Goal: Information Seeking & Learning: Find specific fact

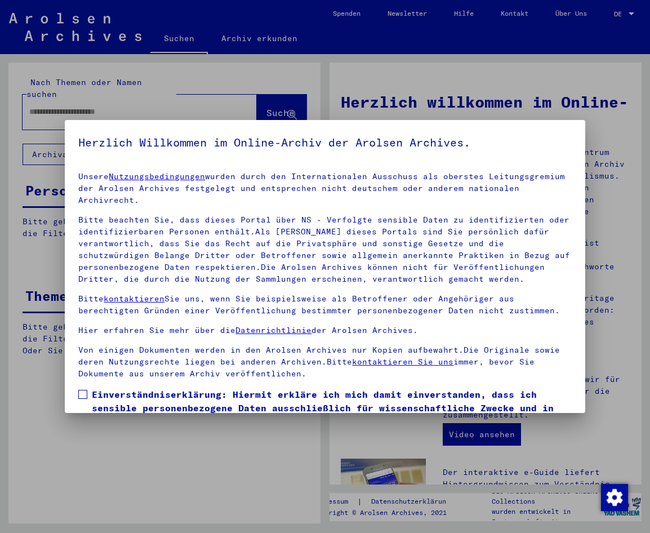
click at [617, 344] on div at bounding box center [325, 266] width 650 height 533
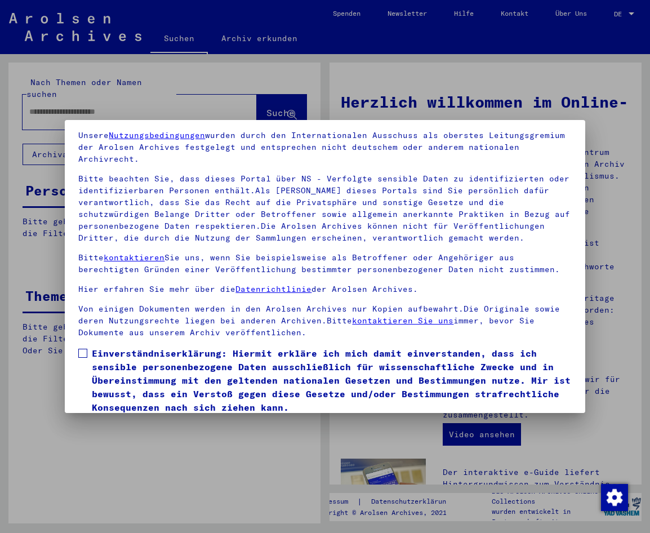
scroll to position [83, 0]
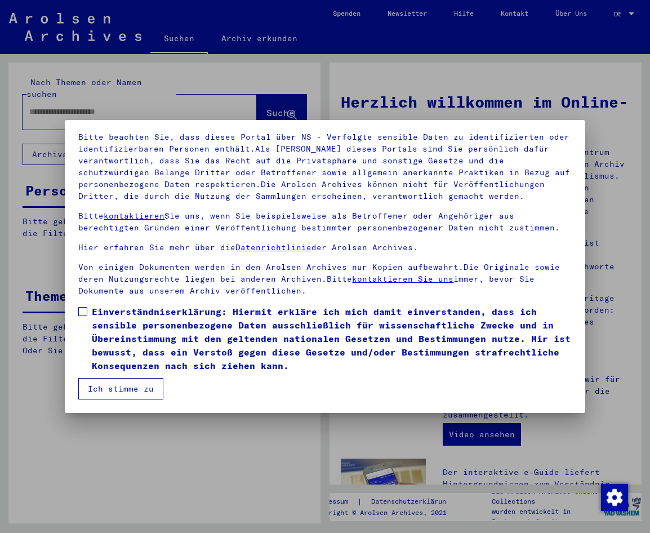
click at [87, 314] on span at bounding box center [82, 311] width 9 height 9
click at [106, 383] on button "Ich stimme zu" at bounding box center [120, 388] width 85 height 21
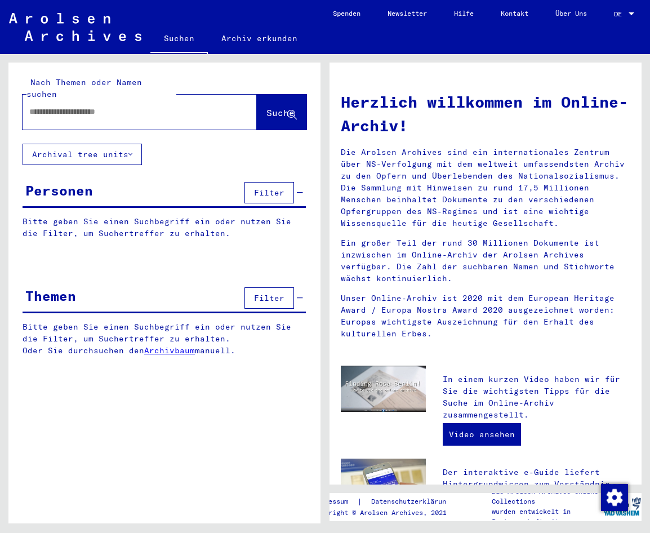
paste input "******"
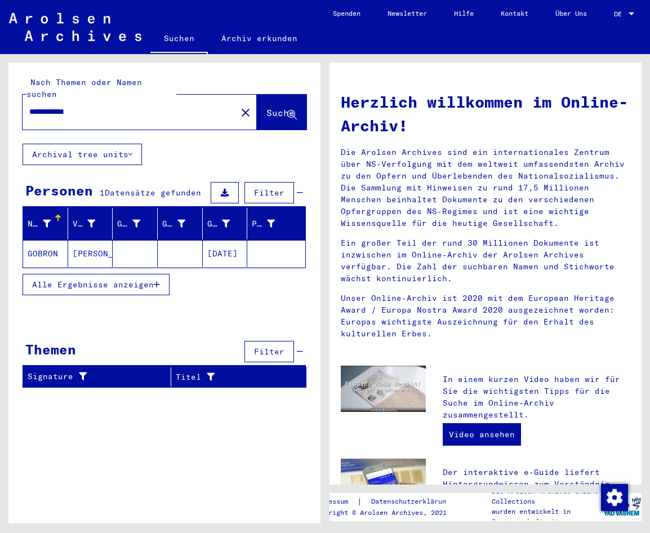
click at [158, 280] on button "Alle Ergebnisse anzeigen" at bounding box center [96, 284] width 147 height 21
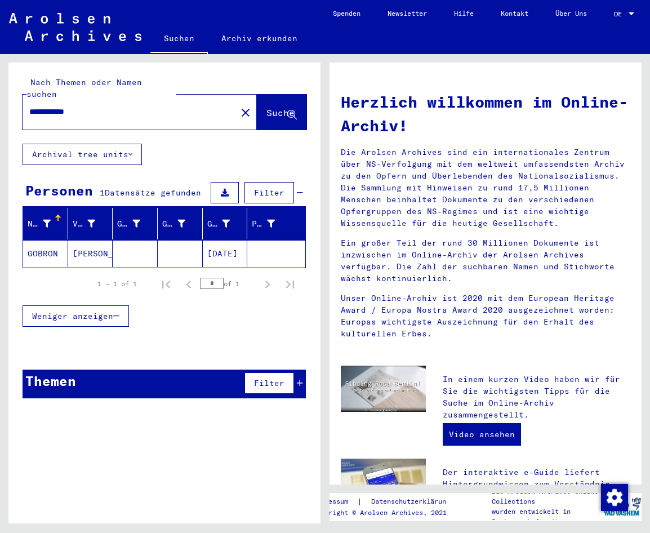
click at [223, 240] on mat-cell "[DATE]" at bounding box center [225, 253] width 45 height 27
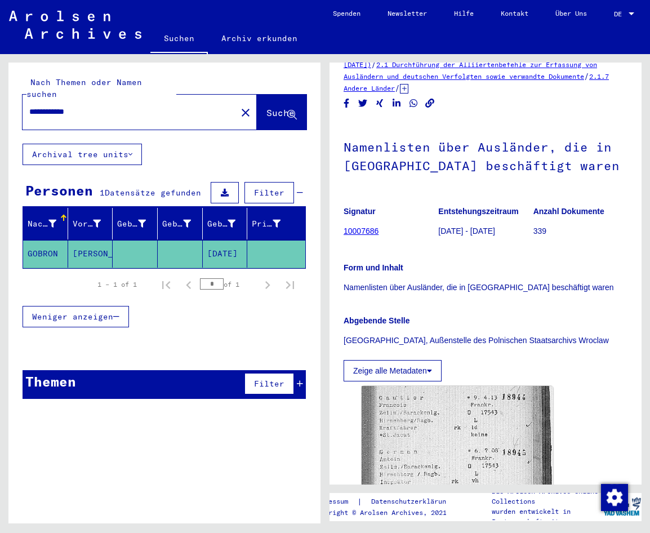
scroll to position [113, 0]
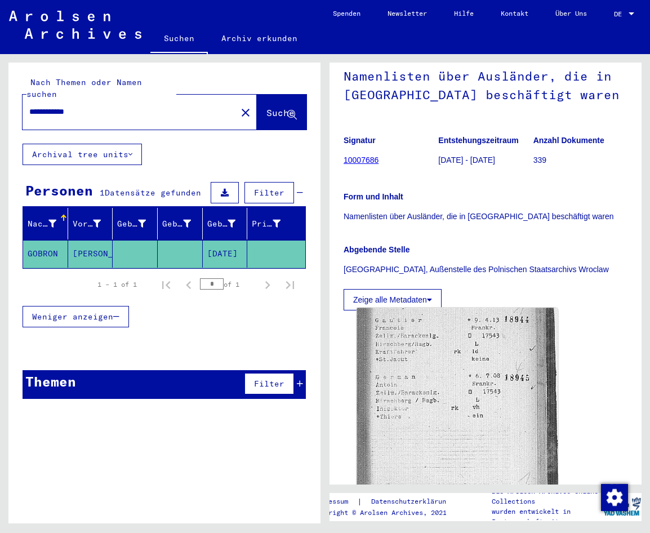
click at [402, 373] on img at bounding box center [457, 453] width 201 height 290
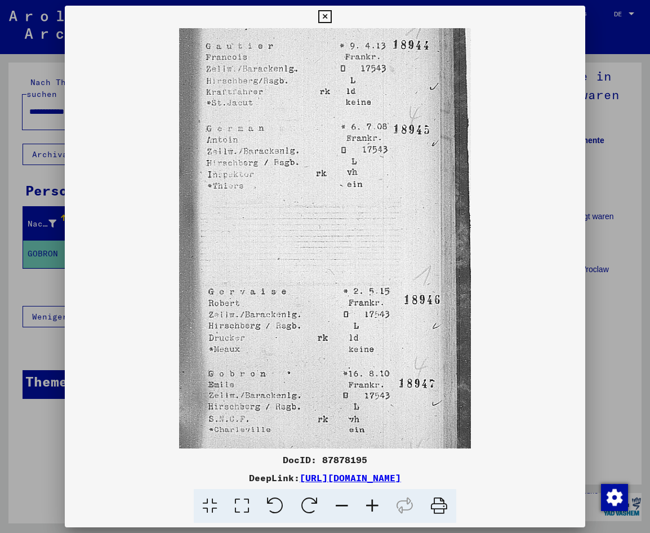
click at [25, 412] on div at bounding box center [325, 266] width 650 height 533
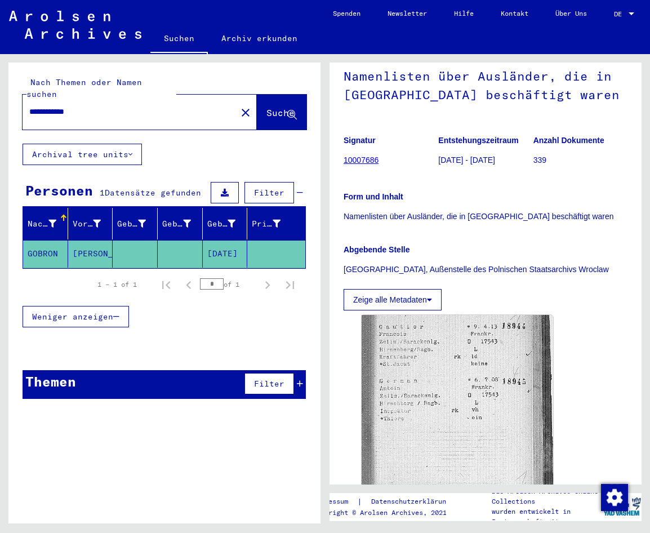
drag, startPoint x: 91, startPoint y: 103, endPoint x: 66, endPoint y: 103, distance: 25.4
click at [66, 106] on input "**********" at bounding box center [129, 112] width 201 height 12
type input "******"
click at [267, 107] on span "Suche" at bounding box center [281, 112] width 28 height 11
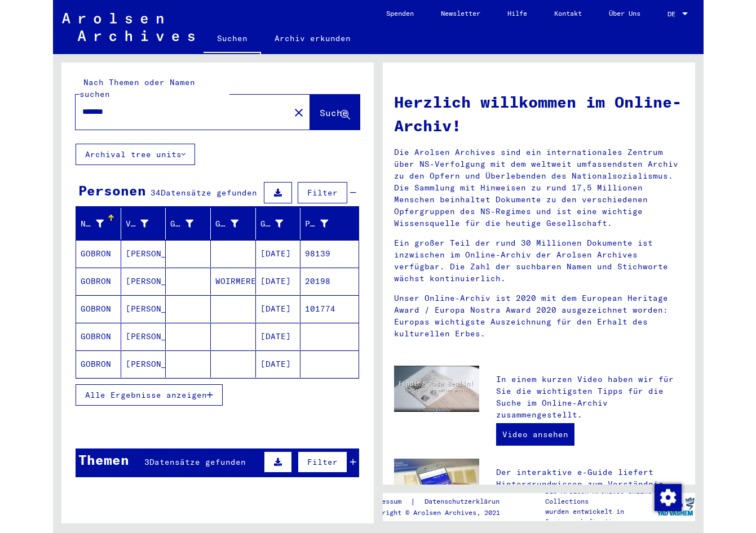
scroll to position [56, 0]
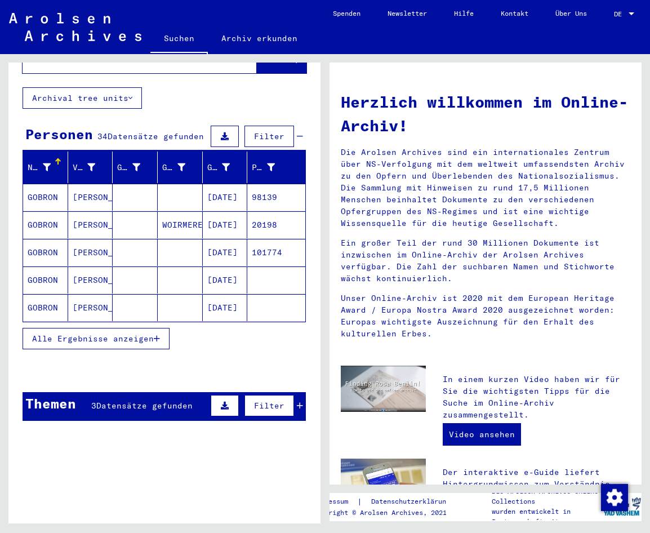
click at [156, 335] on icon "button" at bounding box center [157, 339] width 6 height 8
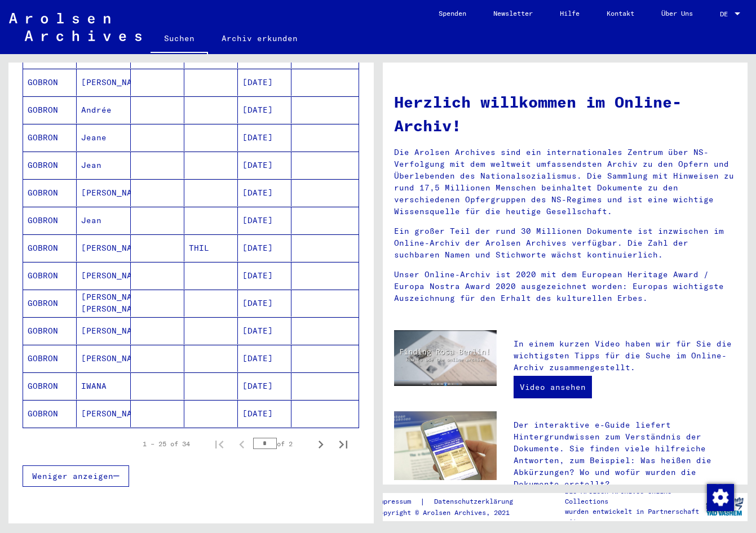
scroll to position [507, 0]
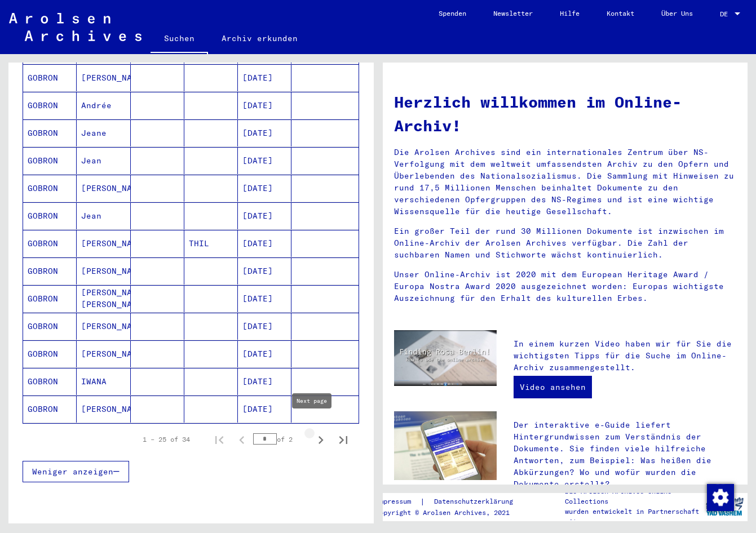
click at [313, 432] on icon "Next page" at bounding box center [321, 440] width 16 height 16
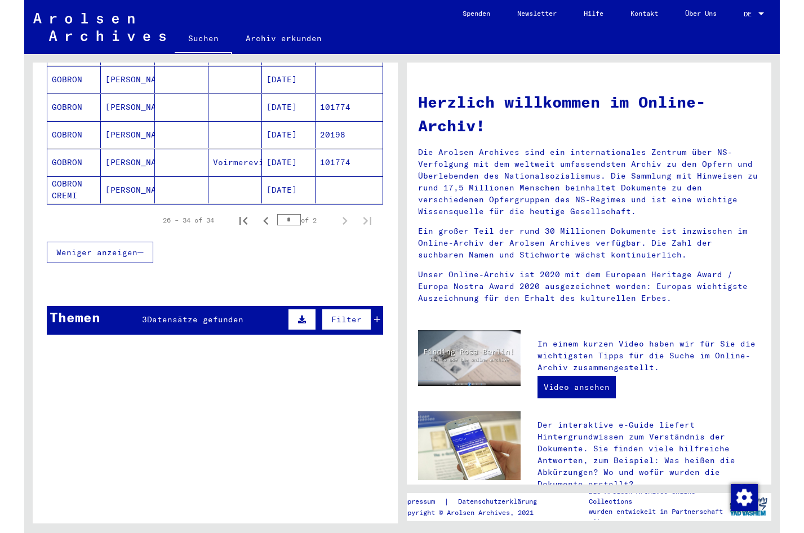
scroll to position [172, 0]
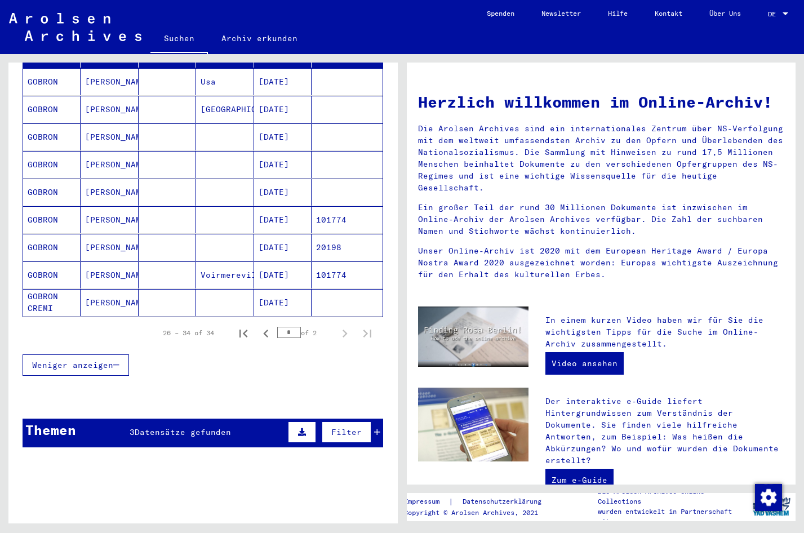
drag, startPoint x: 760, startPoint y: 118, endPoint x: 756, endPoint y: 112, distance: 6.9
click at [650, 114] on h1 "Herzlich willkommen im Online-Archiv!" at bounding box center [601, 102] width 367 height 24
click at [282, 124] on mat-cell "[DATE]" at bounding box center [282, 136] width 57 height 27
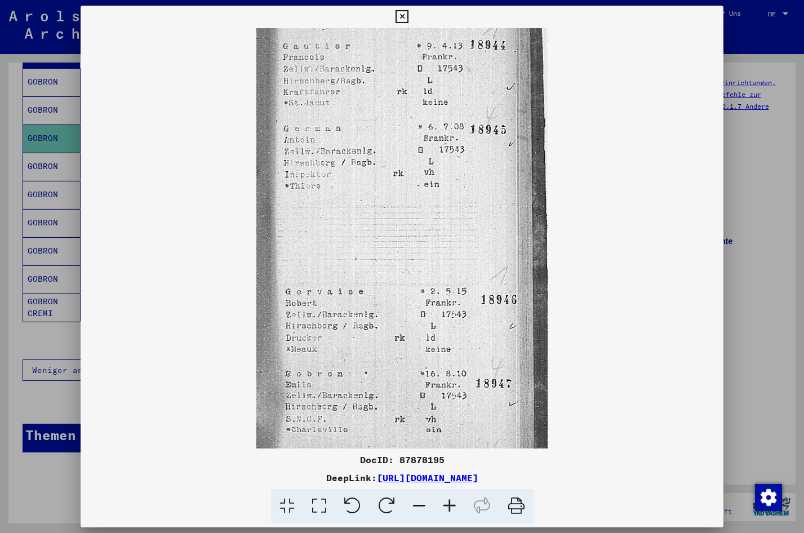
click at [449, 504] on icon at bounding box center [450, 506] width 30 height 34
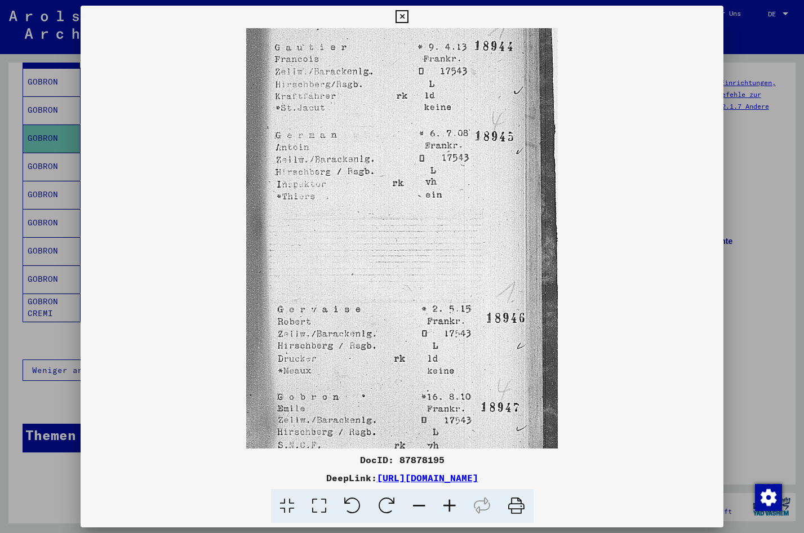
click at [449, 504] on icon at bounding box center [450, 506] width 30 height 34
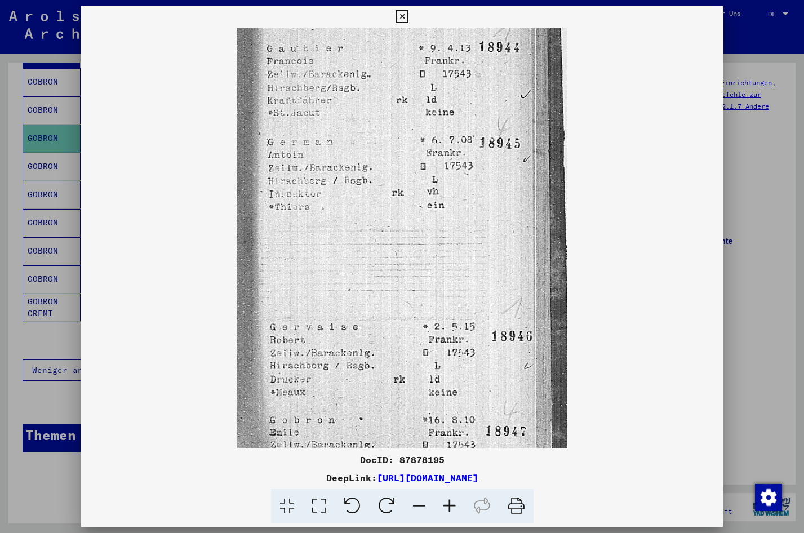
click at [449, 504] on icon at bounding box center [450, 506] width 30 height 34
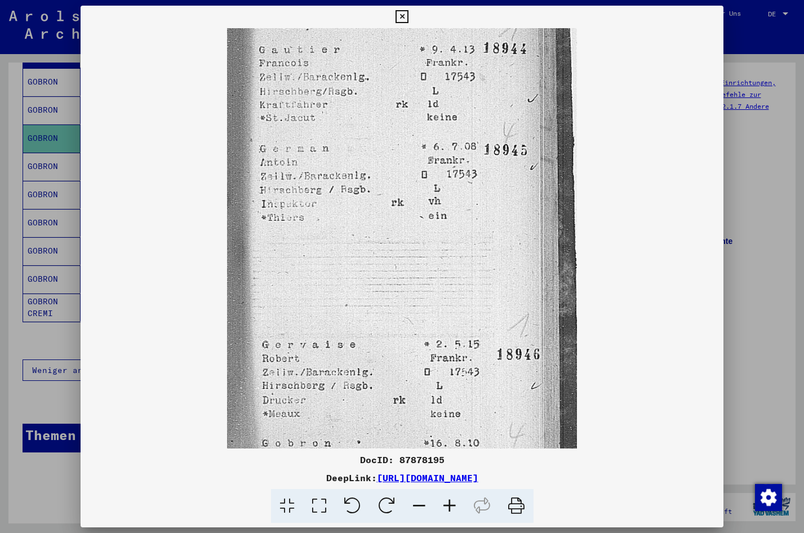
click at [449, 504] on icon at bounding box center [450, 506] width 30 height 34
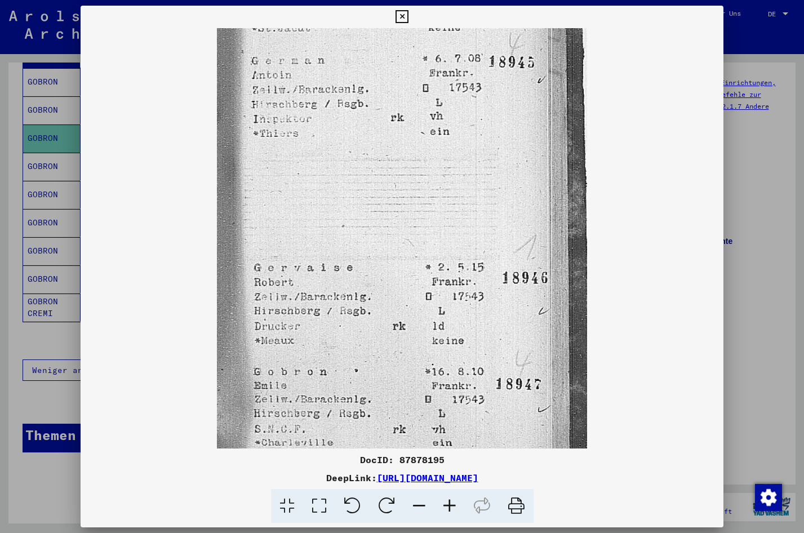
scroll to position [95, 0]
drag, startPoint x: 431, startPoint y: 409, endPoint x: 436, endPoint y: 314, distance: 95.3
click at [436, 314] on img at bounding box center [402, 199] width 370 height 533
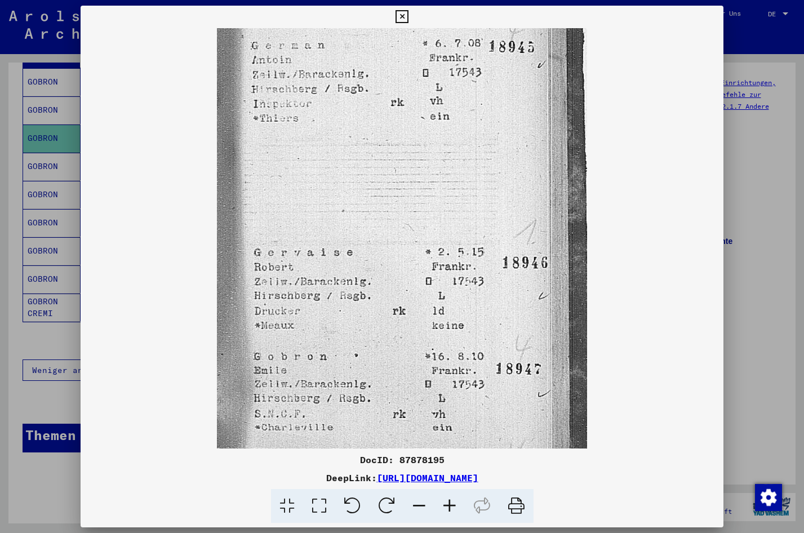
scroll to position [113, 0]
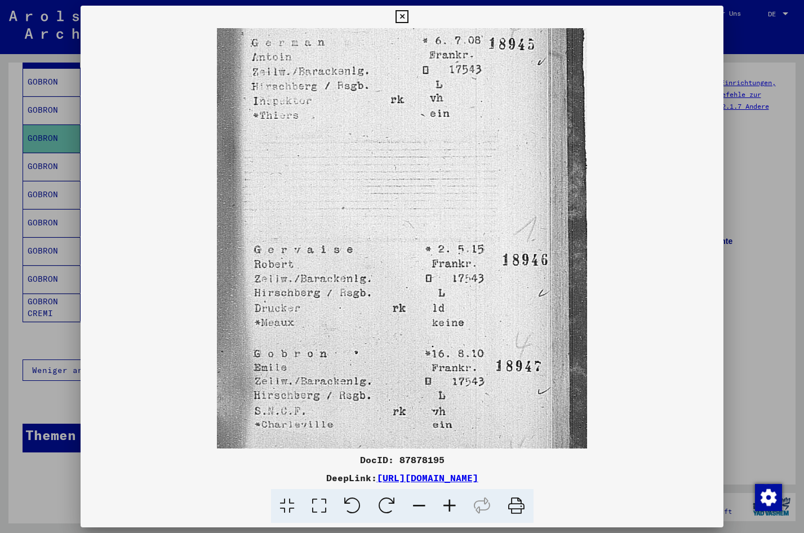
drag, startPoint x: 300, startPoint y: 407, endPoint x: 305, endPoint y: 366, distance: 41.5
click at [305, 366] on img at bounding box center [402, 181] width 370 height 533
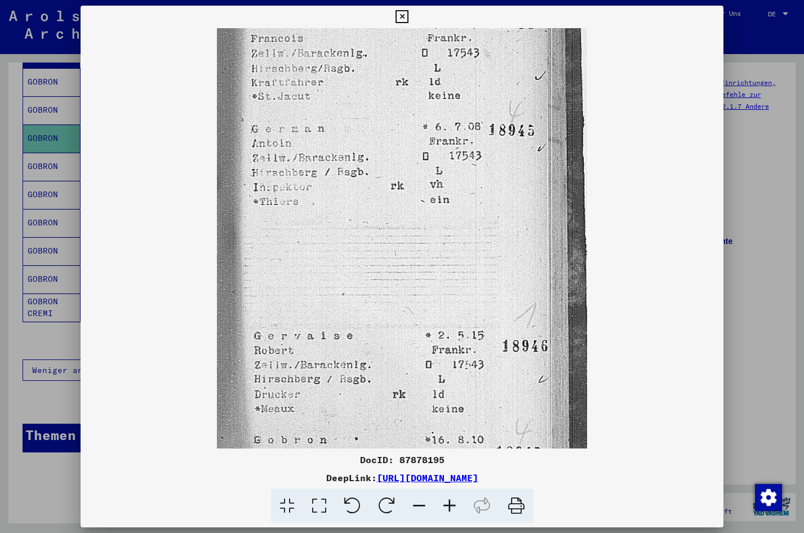
scroll to position [0, 0]
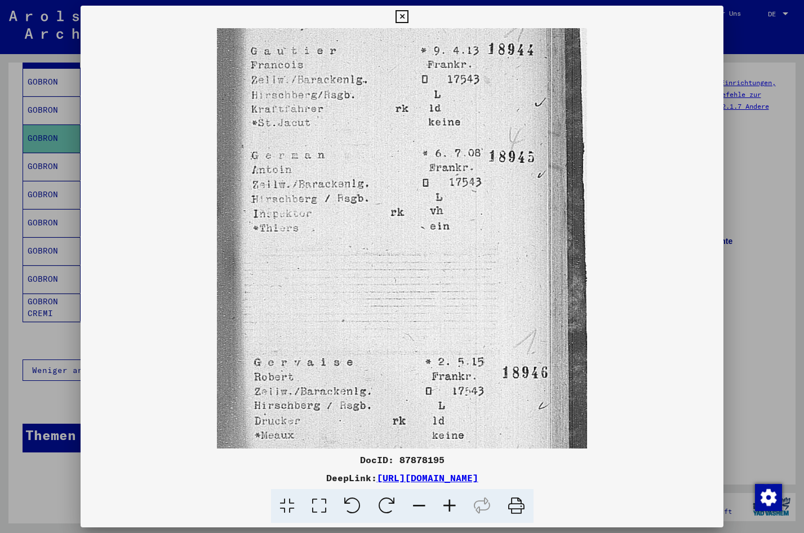
drag, startPoint x: 334, startPoint y: 228, endPoint x: 317, endPoint y: 407, distance: 179.4
click at [317, 407] on img at bounding box center [402, 294] width 370 height 533
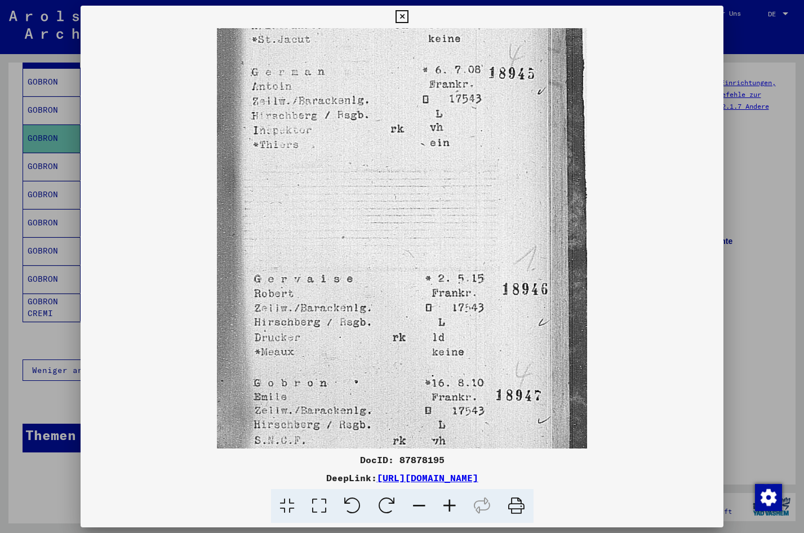
scroll to position [85, 0]
drag, startPoint x: 306, startPoint y: 322, endPoint x: 318, endPoint y: 262, distance: 61.0
click at [318, 262] on img at bounding box center [402, 210] width 370 height 533
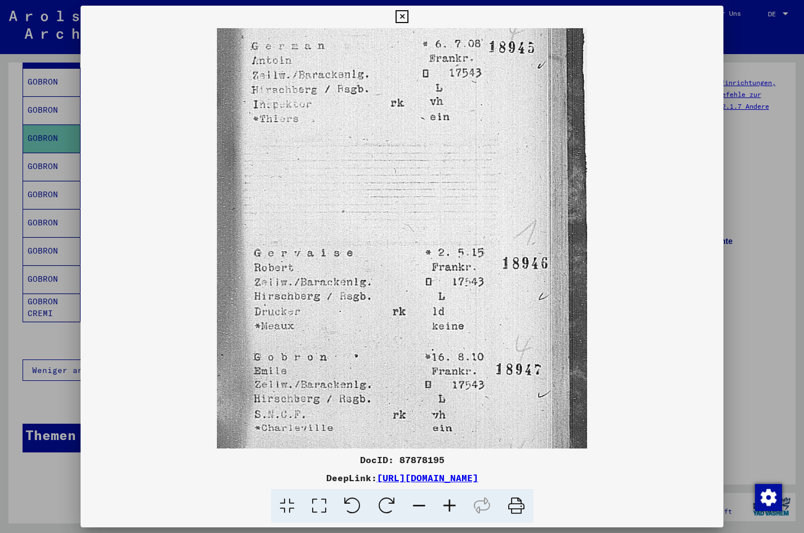
scroll to position [113, 0]
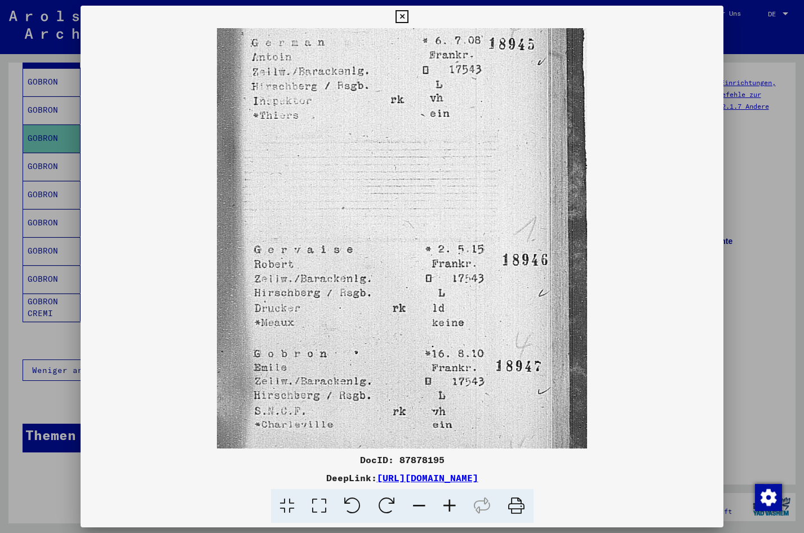
drag, startPoint x: 317, startPoint y: 358, endPoint x: 319, endPoint y: 325, distance: 33.3
click at [319, 325] on img at bounding box center [402, 181] width 370 height 533
click at [61, 466] on div at bounding box center [402, 266] width 804 height 533
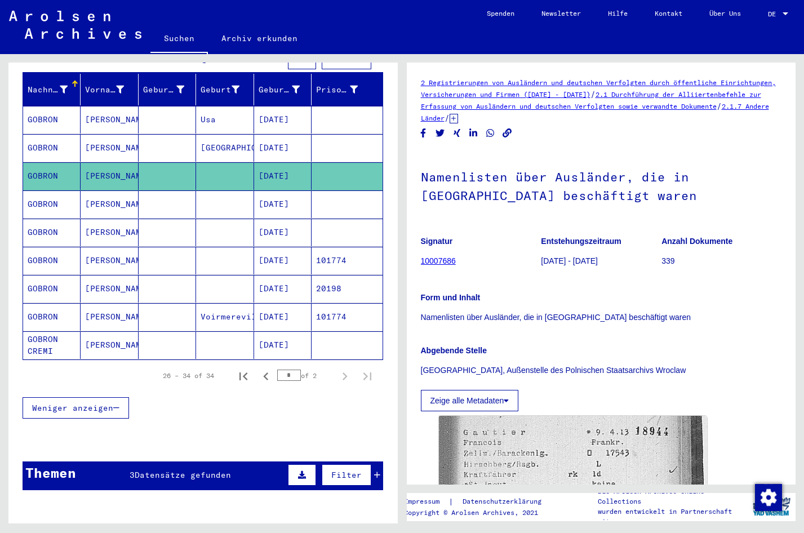
scroll to position [116, 0]
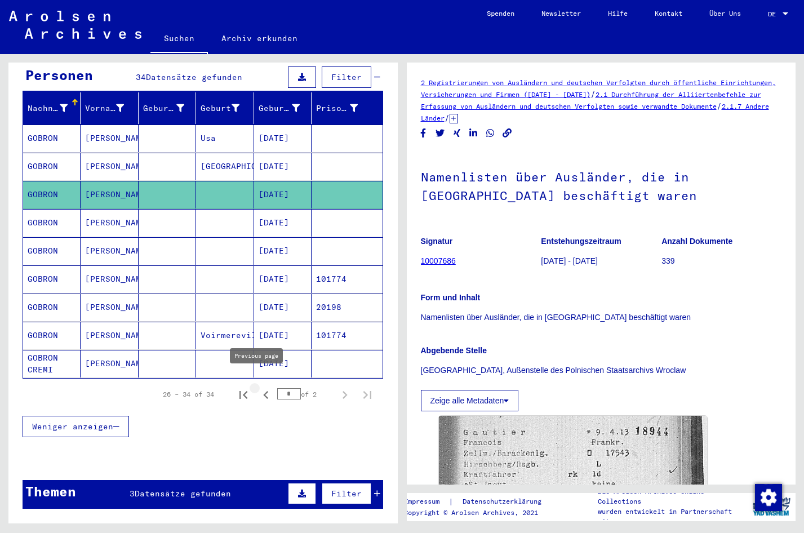
click at [261, 387] on icon "Previous page" at bounding box center [266, 395] width 16 height 16
type input "*"
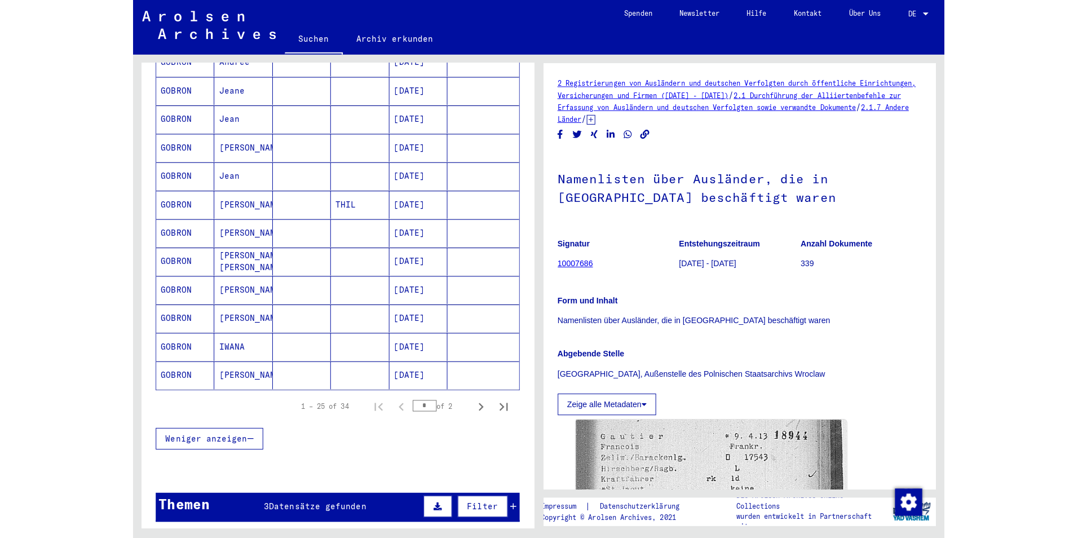
scroll to position [623, 0]
